Goal: Transaction & Acquisition: Purchase product/service

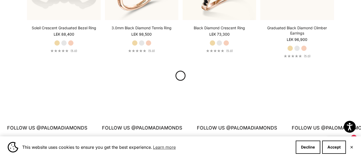
scroll to position [573, 0]
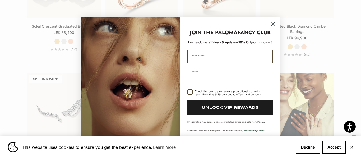
click at [274, 23] on circle "Close dialog" at bounding box center [272, 24] width 9 height 9
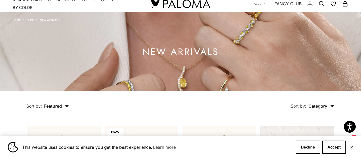
scroll to position [0, 0]
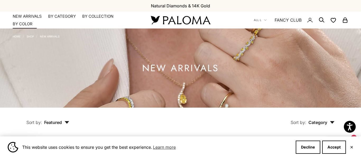
click at [34, 16] on link "NEW ARRIVALS" at bounding box center [27, 16] width 29 height 5
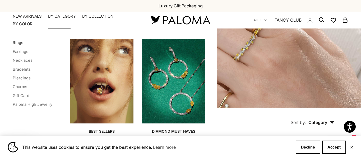
click at [18, 42] on link "Rings" at bounding box center [18, 42] width 11 height 5
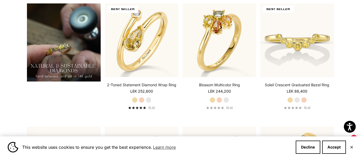
scroll to position [382, 0]
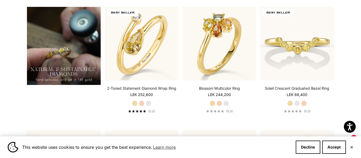
click at [360, 90] on html "Accessibility Screen-Reader Guide, Feedback, and Issue Reporting | New window T…" at bounding box center [180, 111] width 361 height 987
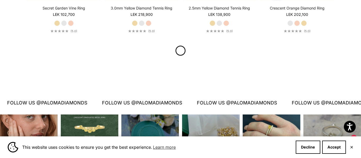
scroll to position [584, 0]
